Goal: Transaction & Acquisition: Purchase product/service

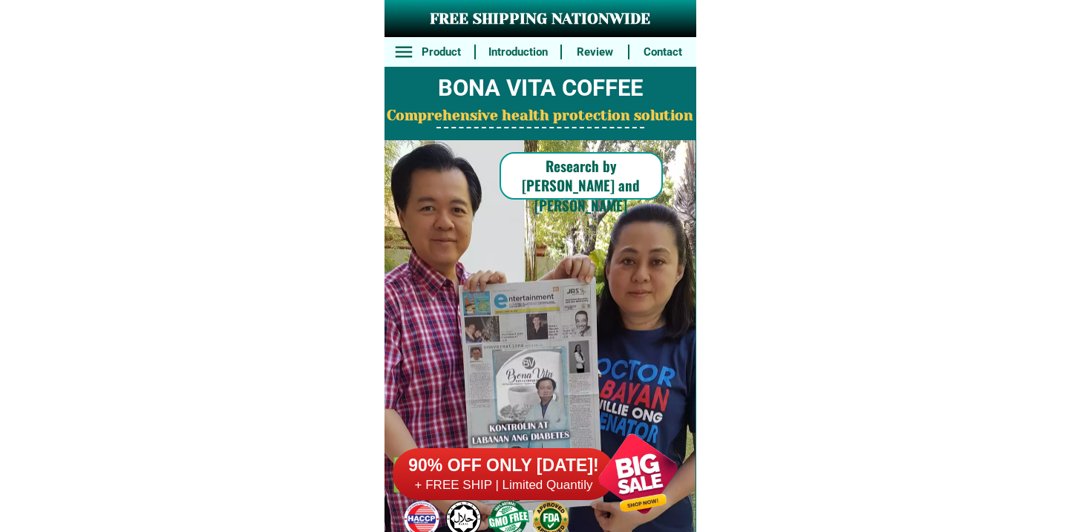
click at [535, 457] on h6 "90% OFF ONLY [DATE]!" at bounding box center [504, 466] width 223 height 22
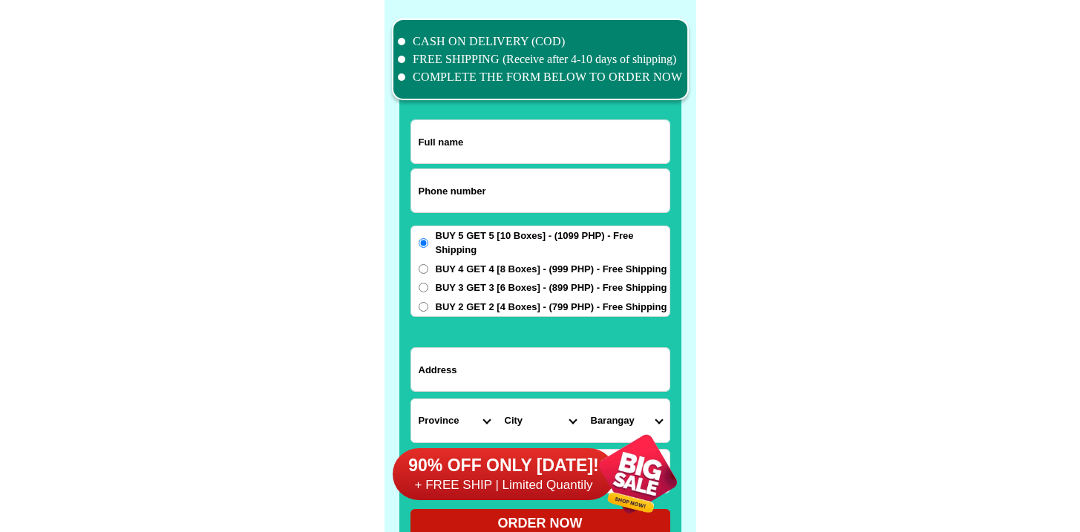
scroll to position [11538, 0]
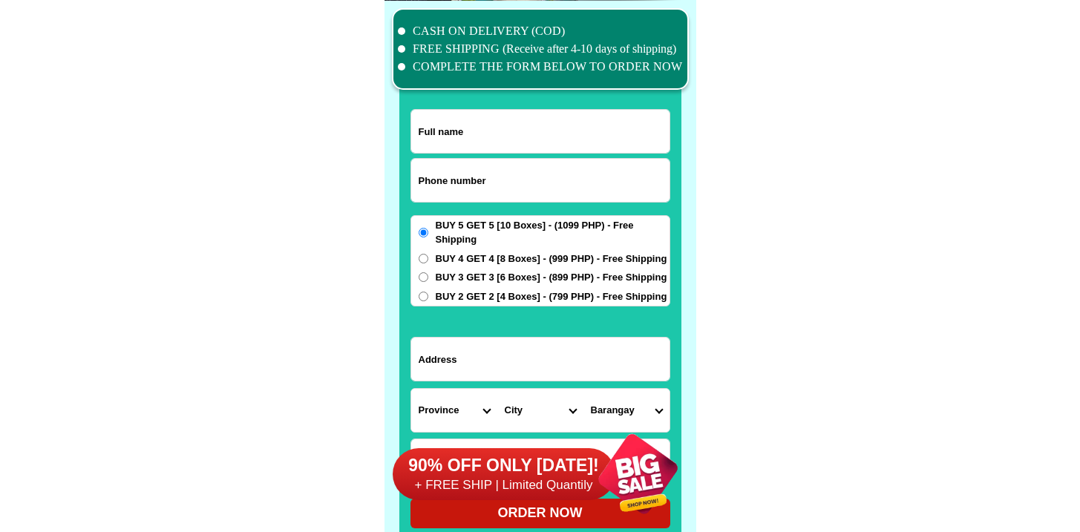
click at [485, 186] on input "Input phone_number" at bounding box center [540, 180] width 258 height 43
paste input "09093925937"
type input "09093925937"
click at [457, 117] on input "Input full_name" at bounding box center [540, 131] width 258 height 43
paste input "[PERSON_NAME]"
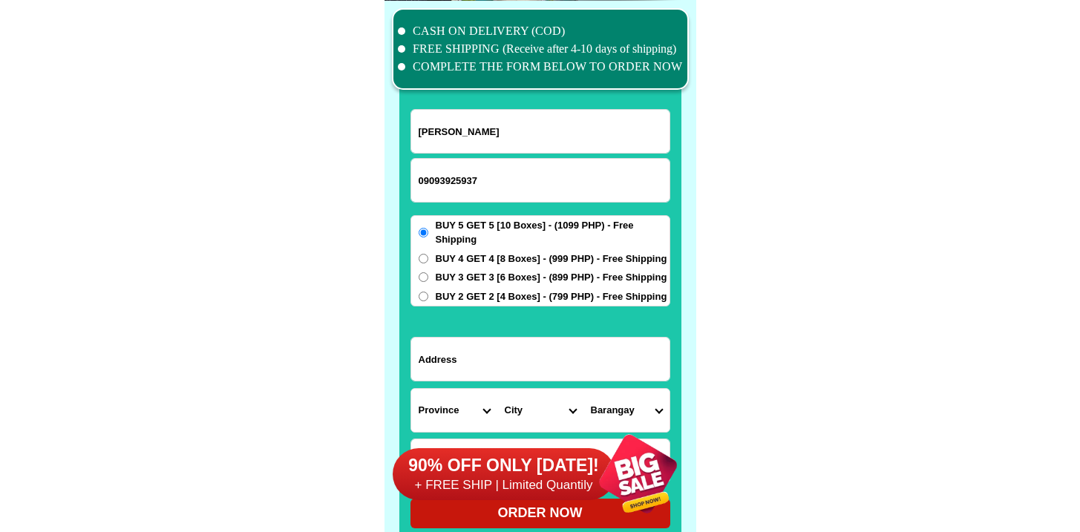
type input "[PERSON_NAME]"
click at [506, 369] on input "Input address" at bounding box center [540, 359] width 258 height 43
paste input "[DEMOGRAPHIC_DATA][GEOGRAPHIC_DATA][PERSON_NAME] [GEOGRAPHIC_DATA], [GEOGRAPHIC…"
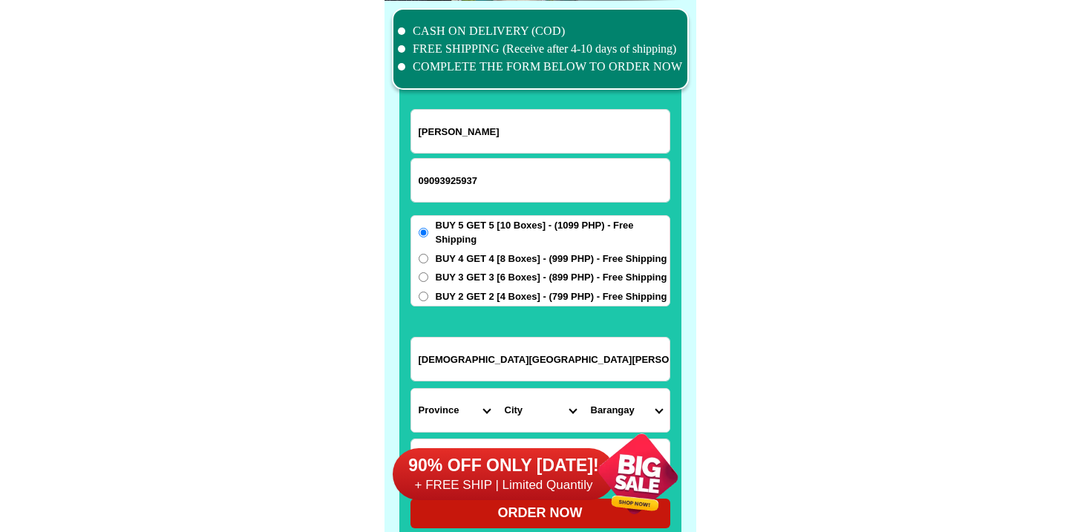
scroll to position [11705, 0]
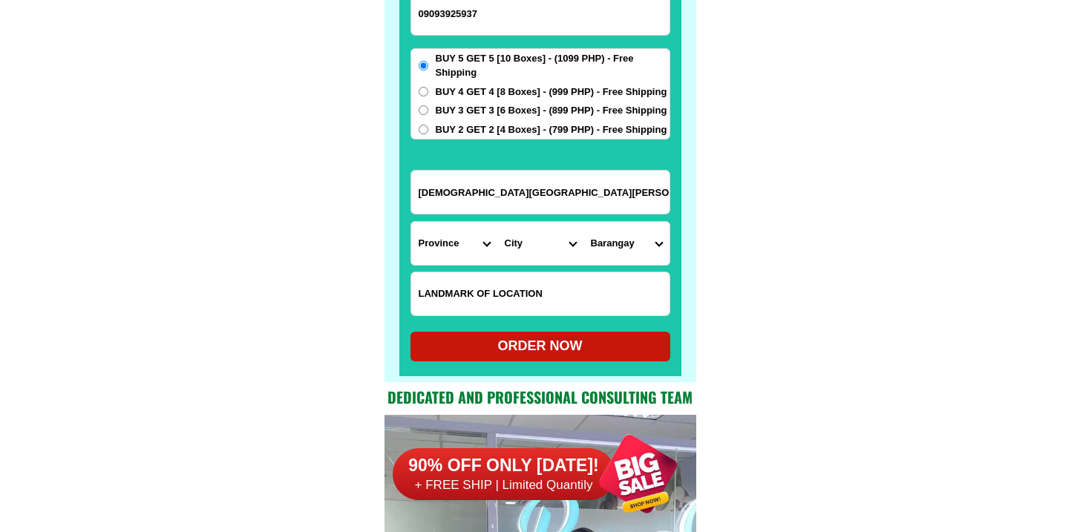
type input "[DEMOGRAPHIC_DATA][GEOGRAPHIC_DATA][PERSON_NAME] [GEOGRAPHIC_DATA], [GEOGRAPHIC…"
click at [480, 246] on select "Province [GEOGRAPHIC_DATA] [GEOGRAPHIC_DATA][PERSON_NAME][GEOGRAPHIC_DATA][GEOG…" at bounding box center [454, 243] width 86 height 43
select select "63_695"
click at [411, 222] on select "Province [GEOGRAPHIC_DATA] [GEOGRAPHIC_DATA][PERSON_NAME][GEOGRAPHIC_DATA][GEOG…" at bounding box center [454, 243] width 86 height 43
click at [525, 245] on select "City Atok [GEOGRAPHIC_DATA]-city [GEOGRAPHIC_DATA] [GEOGRAPHIC_DATA] Buguias It…" at bounding box center [540, 243] width 86 height 43
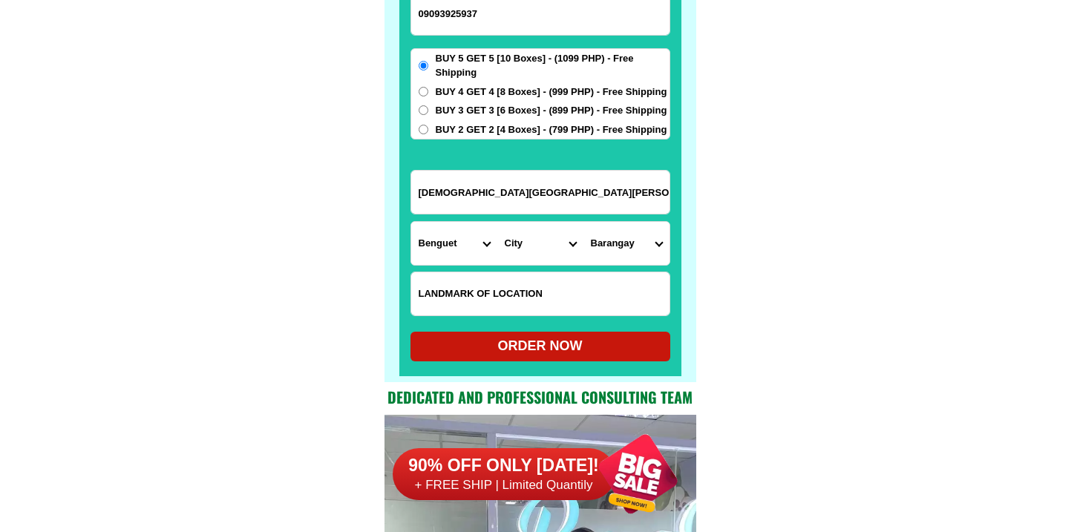
select select "63_6957510"
click at [497, 222] on select "City Atok [GEOGRAPHIC_DATA]-city [GEOGRAPHIC_DATA] [GEOGRAPHIC_DATA] Buguias It…" at bounding box center [540, 243] width 86 height 43
click at [643, 235] on select "Barangay" at bounding box center [626, 243] width 86 height 43
select select "63_695751056193"
click at [583, 222] on select "Barangay Abiang [GEOGRAPHIC_DATA] [PERSON_NAME] Paoay [GEOGRAPHIC_DATA] [GEOGRA…" at bounding box center [626, 243] width 86 height 43
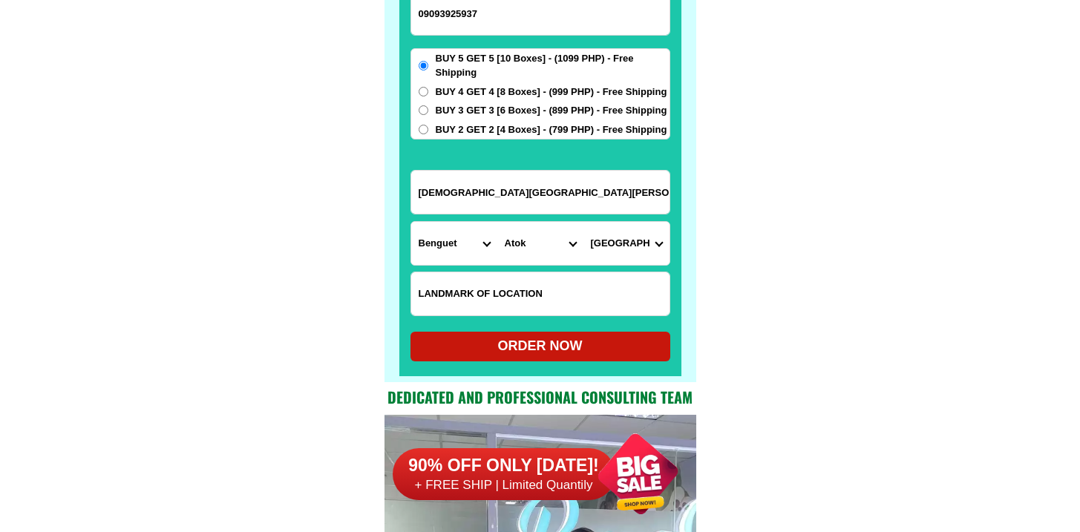
click at [520, 13] on input "09093925937" at bounding box center [540, 13] width 258 height 43
click at [551, 323] on form "Maryjine Martin 09093925937 ORDER NOW [GEOGRAPHIC_DATA][PERSON_NAME] [GEOGRAPHI…" at bounding box center [540, 151] width 260 height 419
click at [551, 328] on form "Maryjine Martin 09093925937 ORDER NOW [GEOGRAPHIC_DATA][PERSON_NAME] [GEOGRAPHI…" at bounding box center [540, 151] width 260 height 419
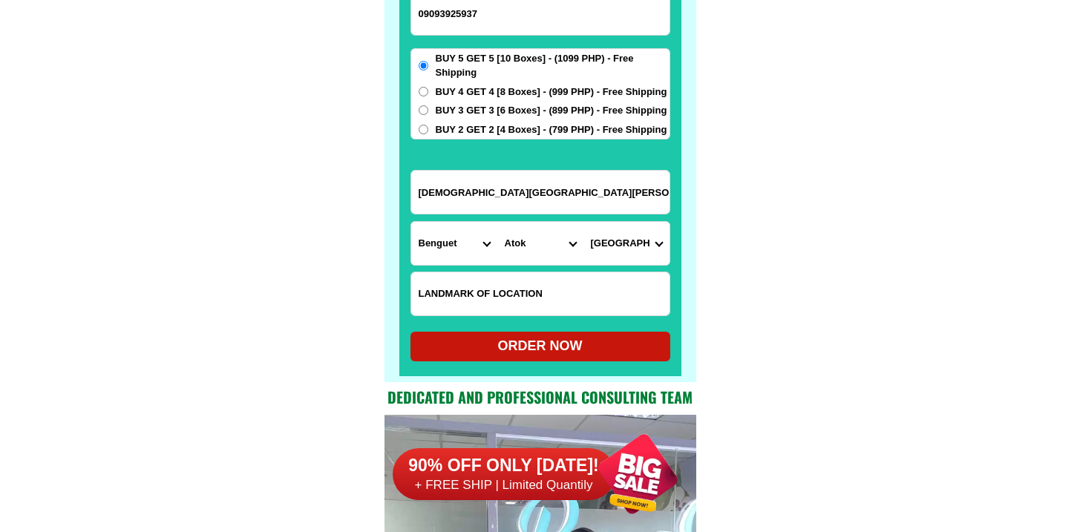
click at [549, 341] on div "ORDER NOW" at bounding box center [540, 346] width 260 height 20
radio input "true"
